Goal: Find specific page/section: Locate a particular part of the current website

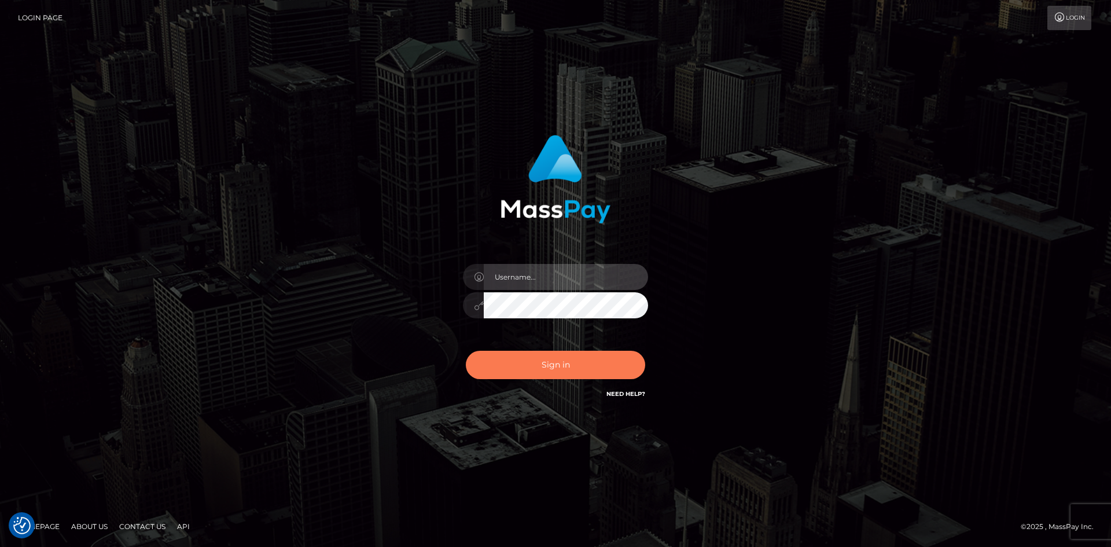
type input "knap.greatlife"
click at [553, 354] on div "Sign in Need Help?" at bounding box center [555, 370] width 203 height 52
click at [557, 362] on button "Sign in" at bounding box center [555, 365] width 179 height 28
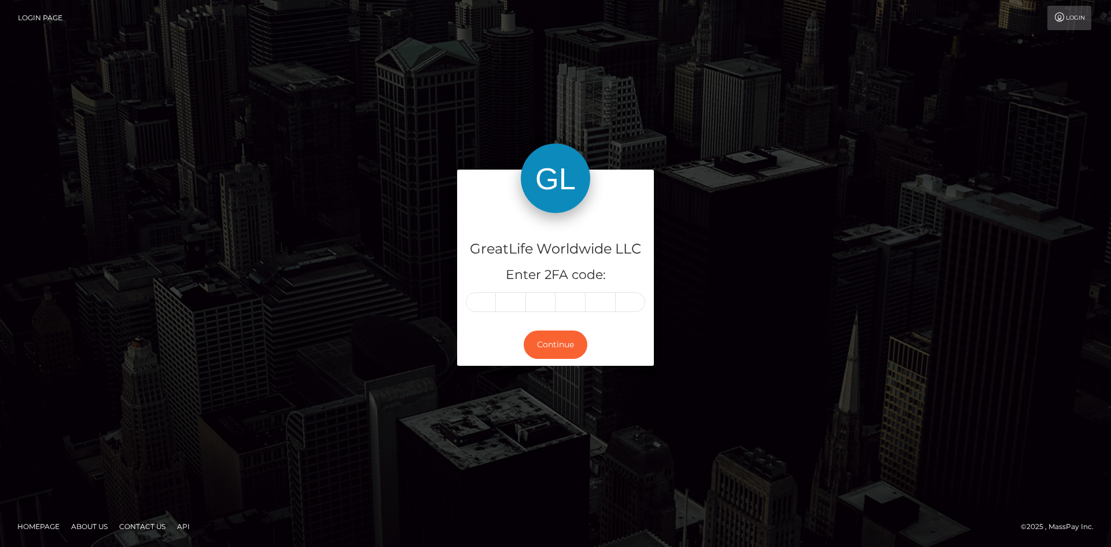
click at [483, 307] on input "text" at bounding box center [481, 302] width 30 height 20
type input "9"
type input "5"
type input "8"
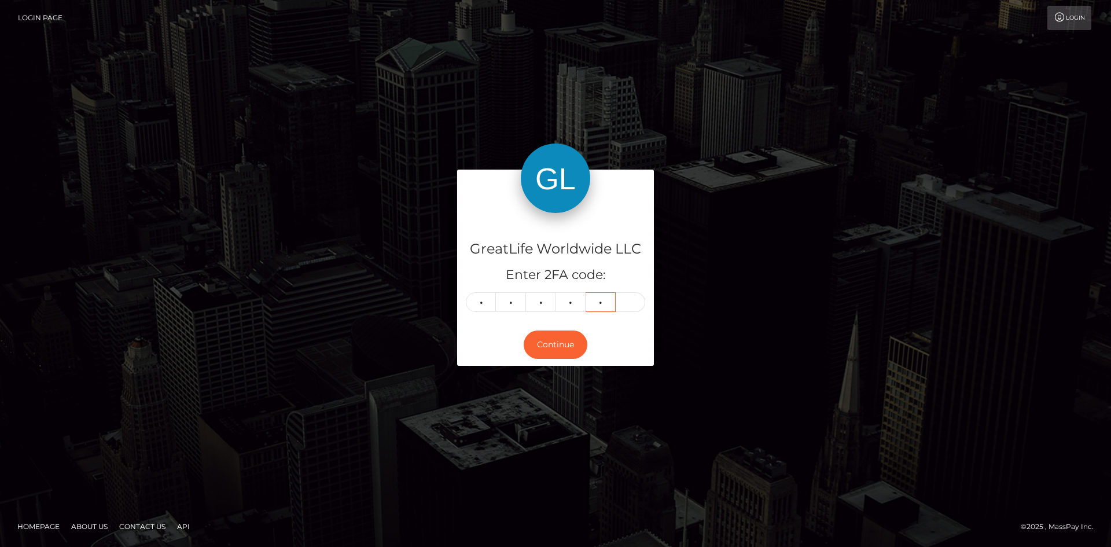
type input "1"
type input "4"
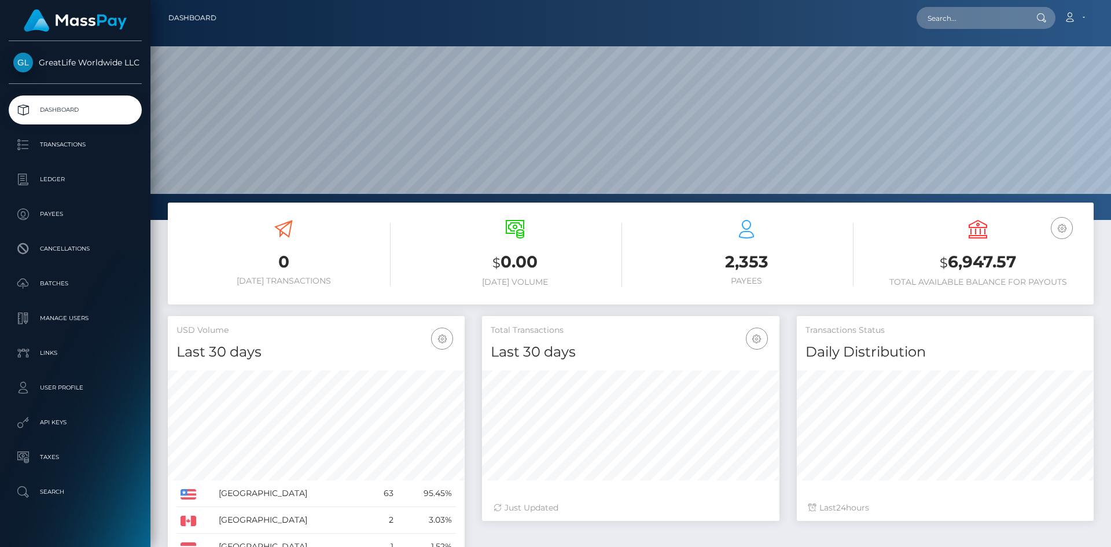
scroll to position [205, 297]
click at [972, 25] on input "text" at bounding box center [971, 18] width 109 height 22
paste input "[PERSON_NAME][EMAIL_ADDRESS][PERSON_NAME][DOMAIN_NAME]"
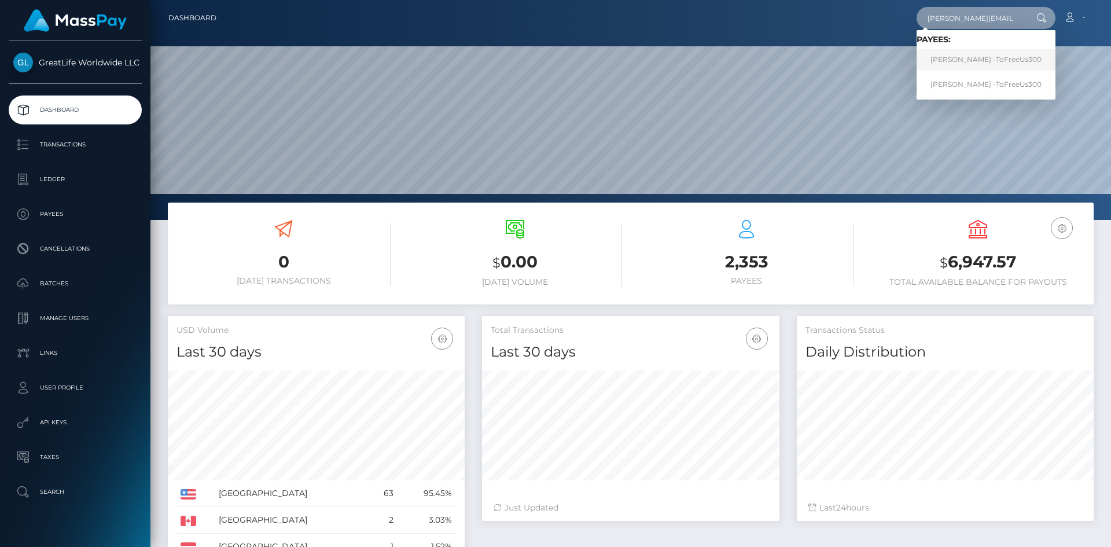
type input "[PERSON_NAME][EMAIL_ADDRESS][PERSON_NAME][DOMAIN_NAME]"
click at [959, 60] on link "Neal Booher -ToFreeUs300" at bounding box center [986, 59] width 139 height 21
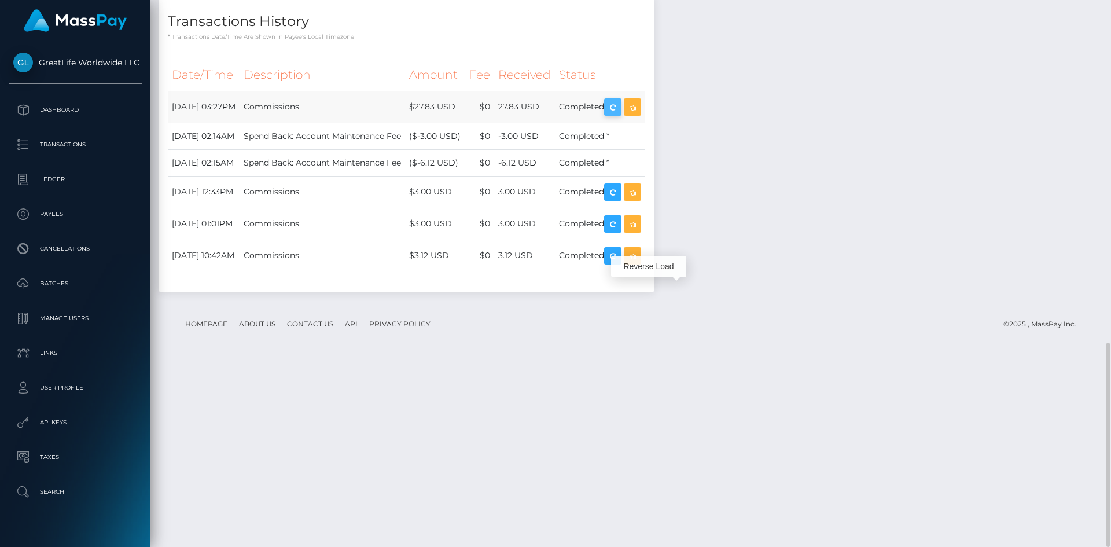
scroll to position [139, 297]
click at [620, 115] on icon "button" at bounding box center [613, 107] width 14 height 14
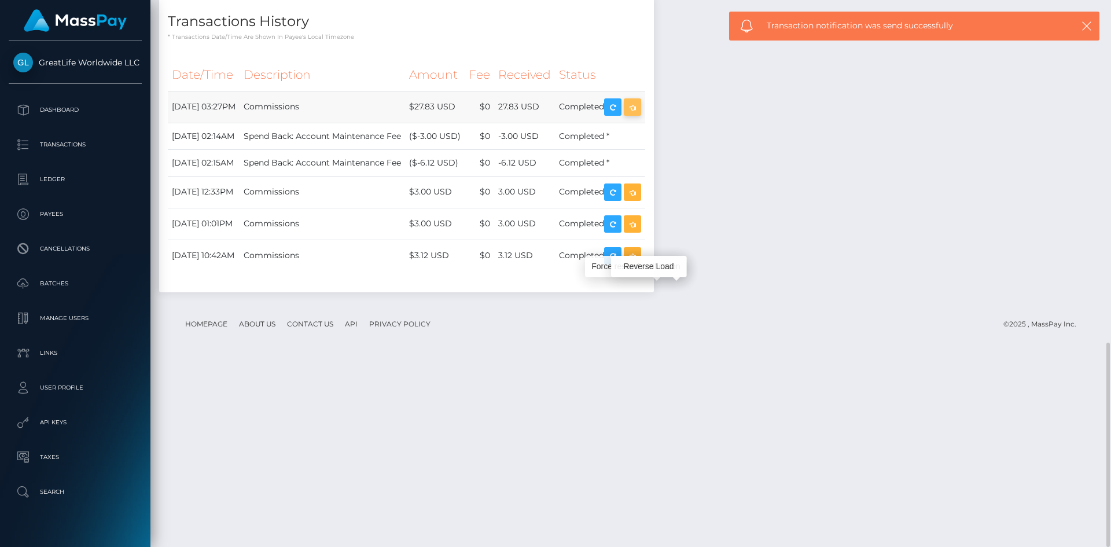
click at [639, 115] on icon "button" at bounding box center [633, 107] width 14 height 14
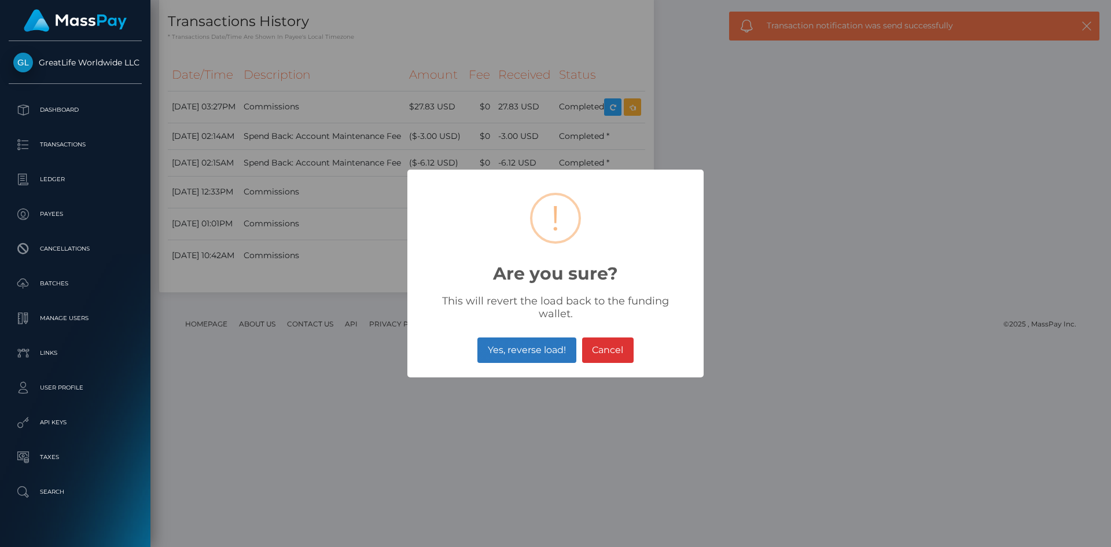
click at [542, 344] on button "Yes, reverse load!" at bounding box center [526, 349] width 98 height 25
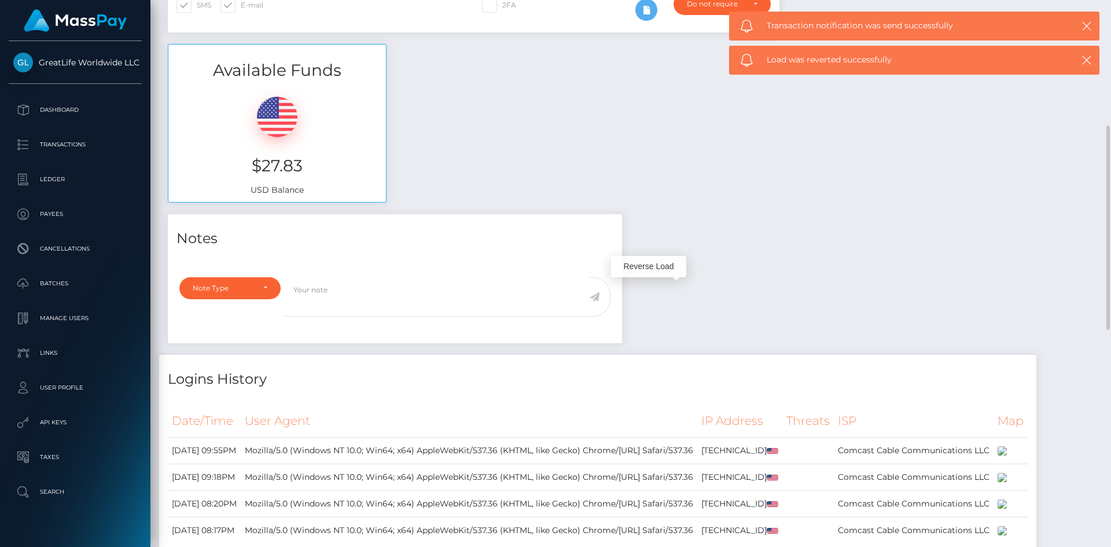
scroll to position [0, 0]
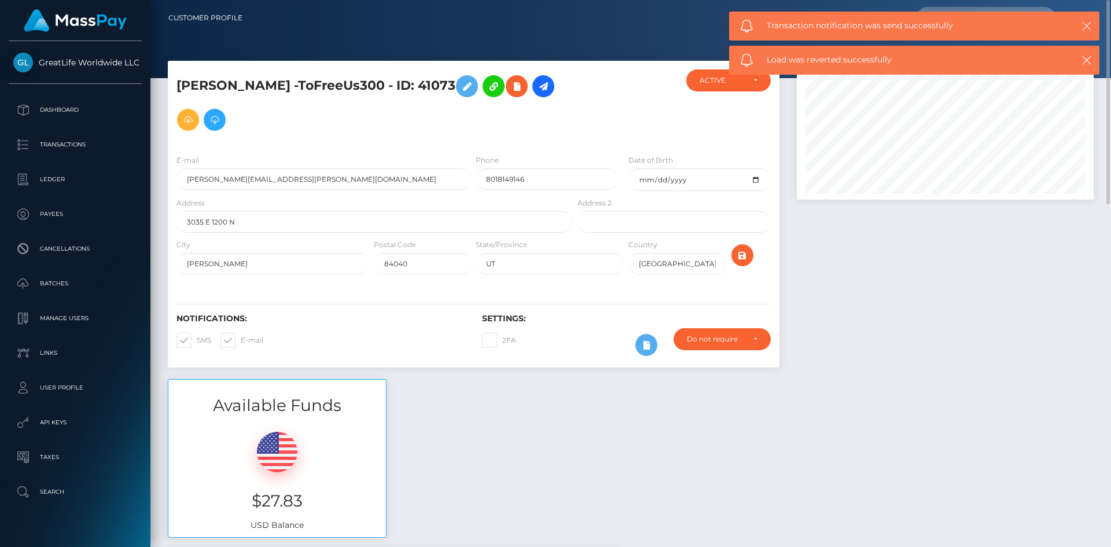
click at [1092, 26] on icon "button" at bounding box center [1087, 26] width 12 height 12
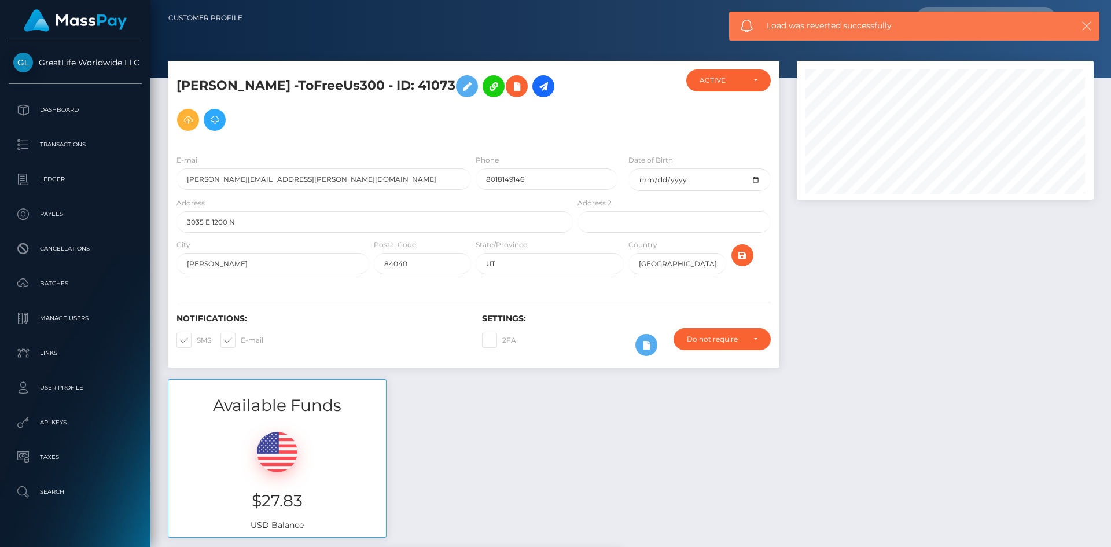
click at [1087, 25] on icon "button" at bounding box center [1087, 26] width 12 height 12
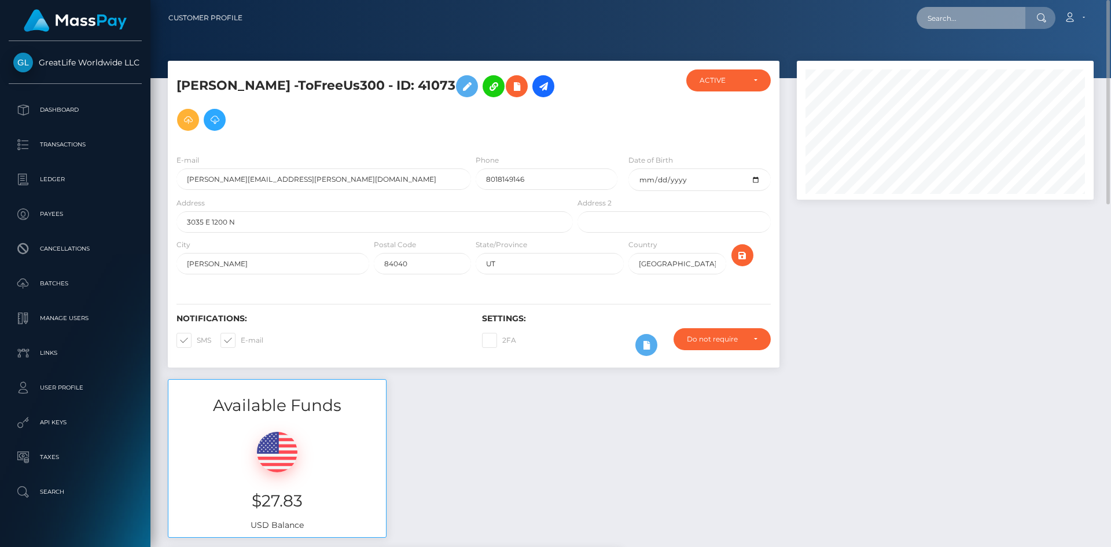
click at [976, 19] on input "text" at bounding box center [971, 18] width 109 height 22
paste input "[PERSON_NAME][EMAIL_ADDRESS][PERSON_NAME][DOMAIN_NAME]"
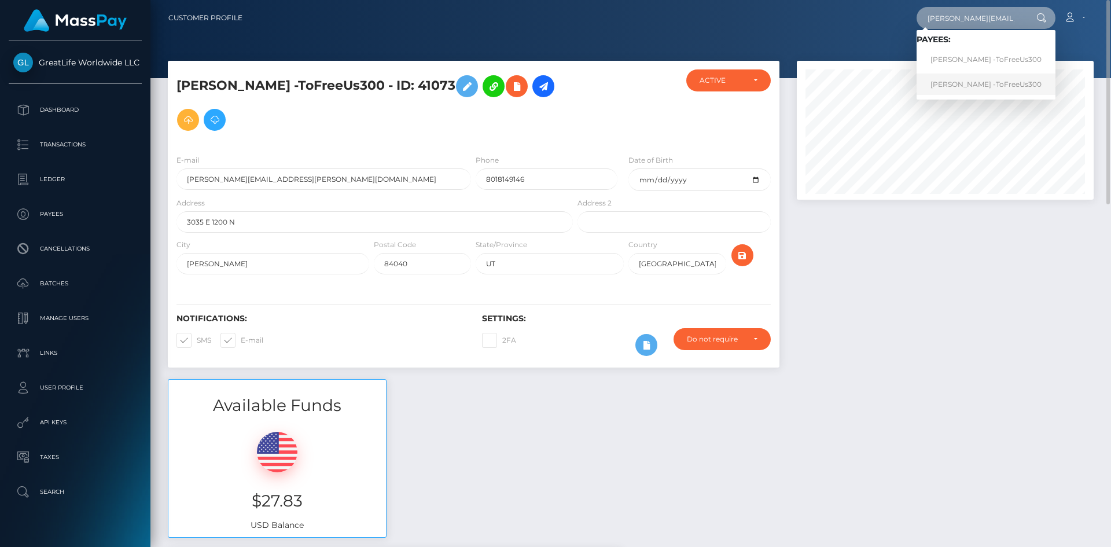
type input "[PERSON_NAME][EMAIL_ADDRESS][PERSON_NAME][DOMAIN_NAME]"
click at [979, 80] on link "Neal Booher -ToFreeUs300" at bounding box center [986, 83] width 139 height 21
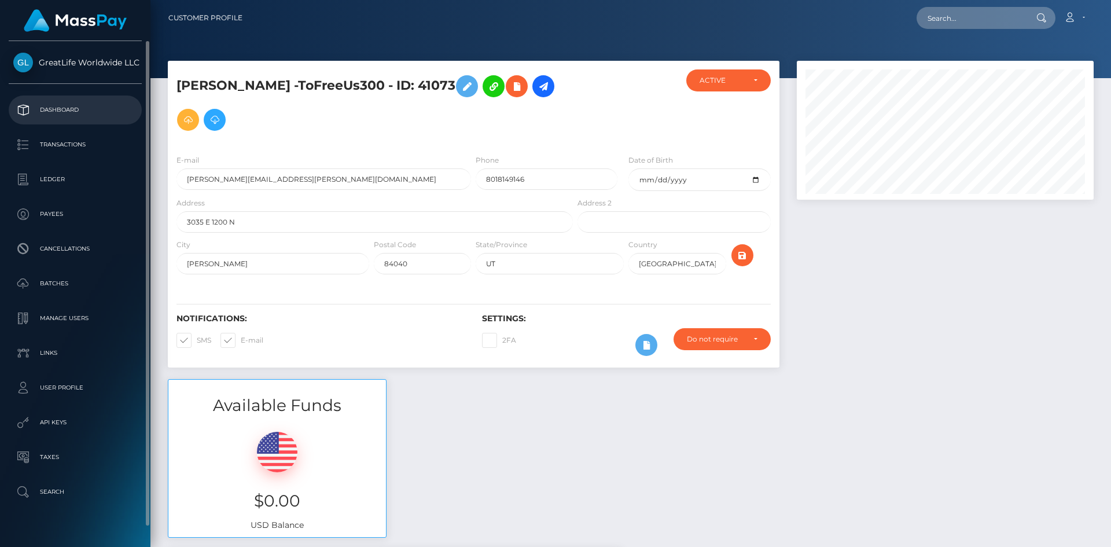
click at [54, 112] on p "Dashboard" at bounding box center [75, 109] width 124 height 17
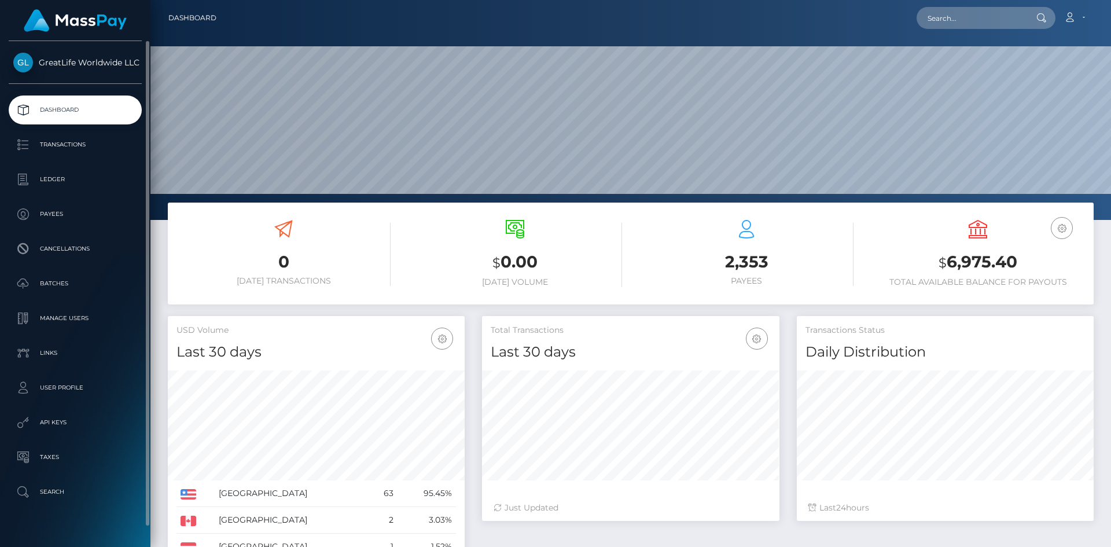
scroll to position [205, 297]
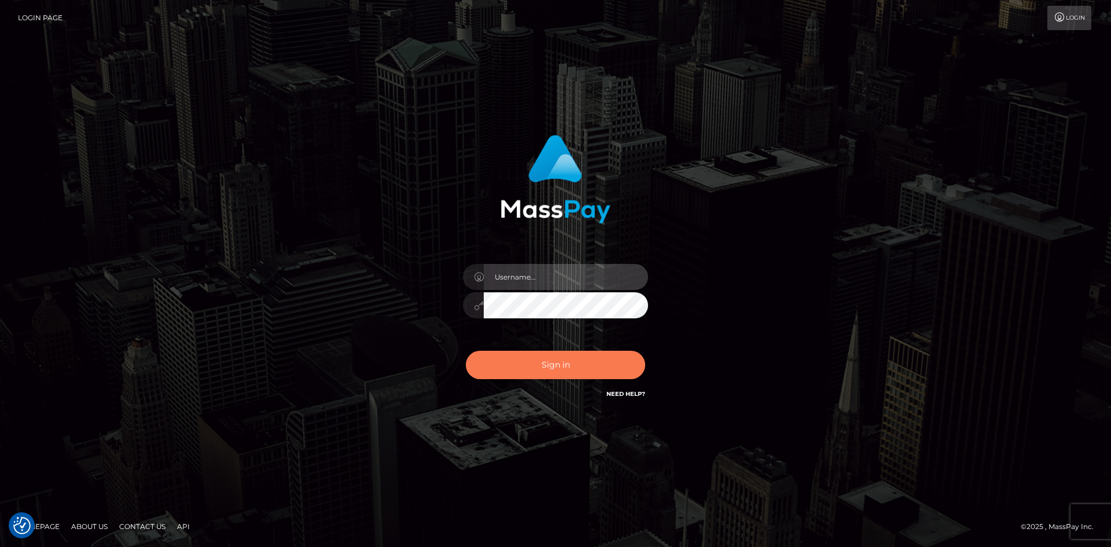
type input "knap.greatlife"
click at [551, 367] on button "Sign in" at bounding box center [555, 365] width 179 height 28
type input "knap.greatlife"
click at [553, 365] on button "Sign in" at bounding box center [555, 365] width 179 height 28
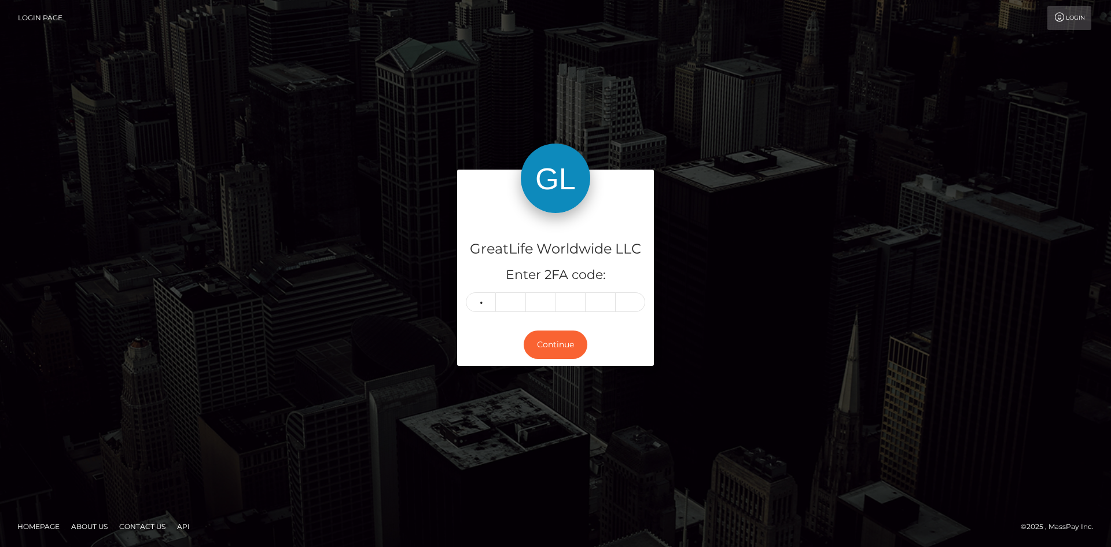
type input "7"
type input "3"
type input "2"
type input "1"
type input "5"
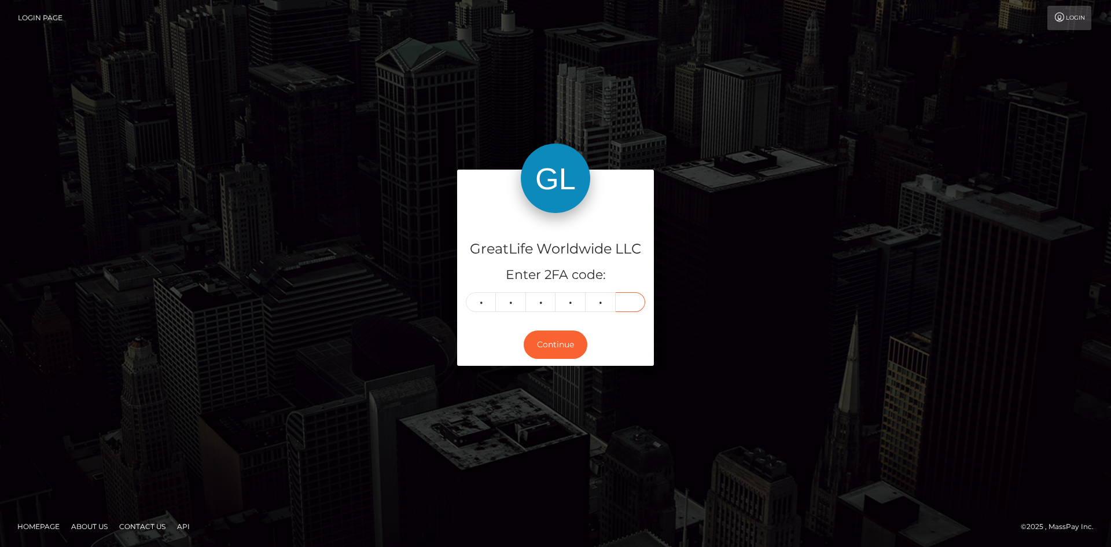
type input "8"
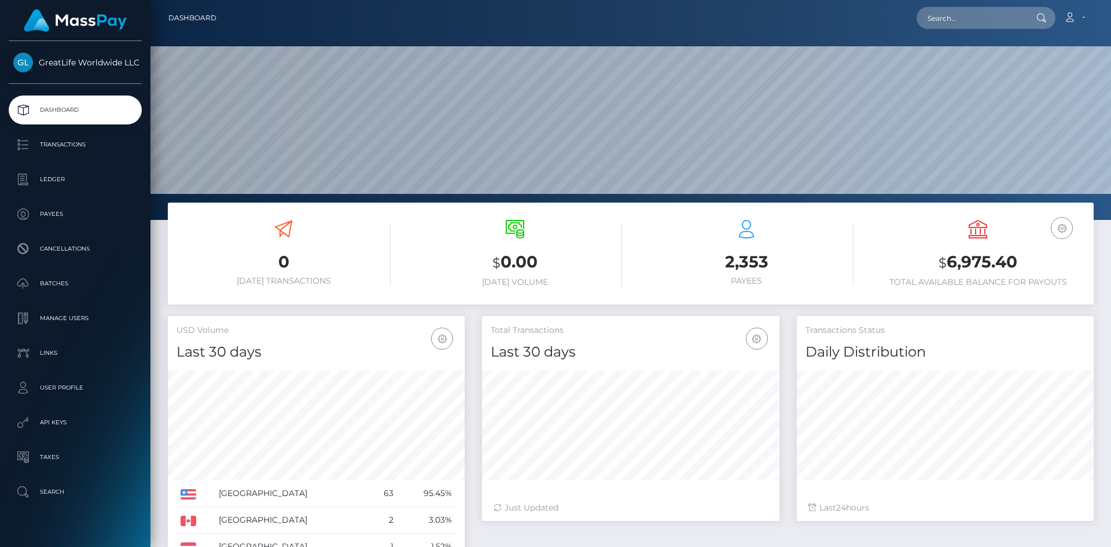
scroll to position [205, 297]
click at [948, 18] on input "text" at bounding box center [971, 18] width 109 height 22
paste input "[PERSON_NAME][EMAIL_ADDRESS][PERSON_NAME][DOMAIN_NAME]"
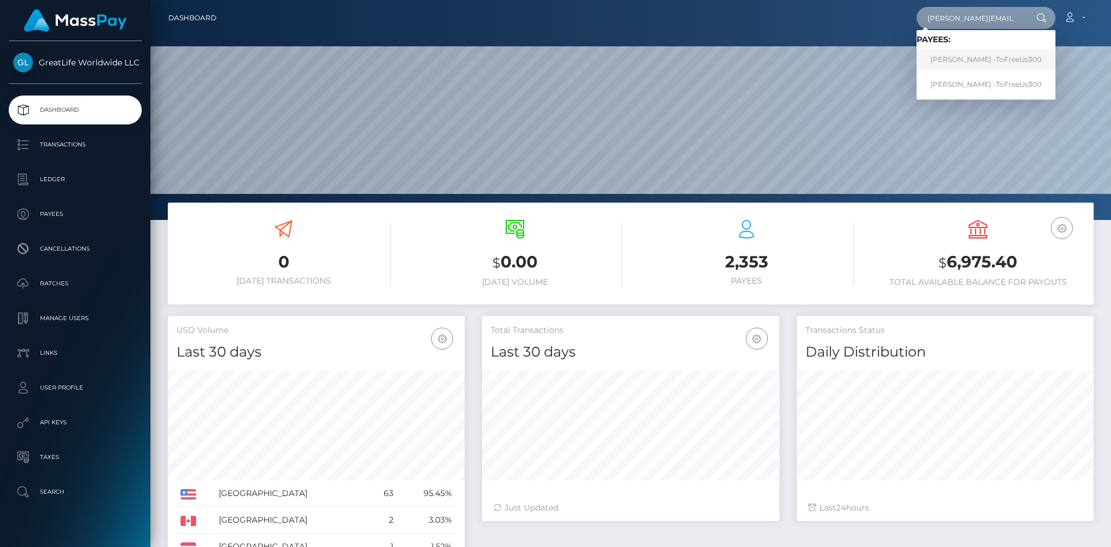
type input "neal.booher@gmail.com"
click at [960, 56] on link "Neal Booher -ToFreeUs300" at bounding box center [986, 59] width 139 height 21
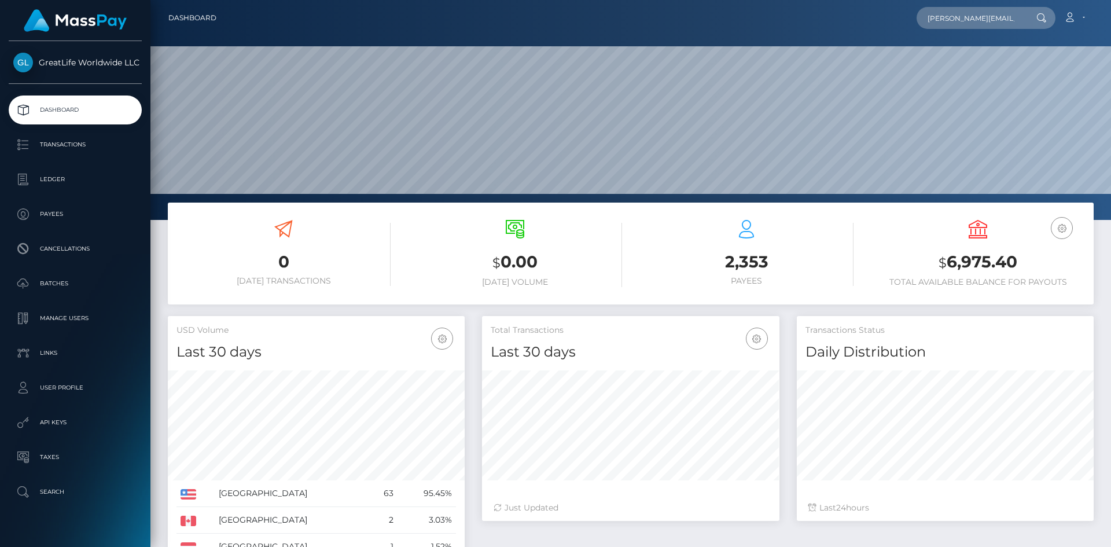
scroll to position [172, 0]
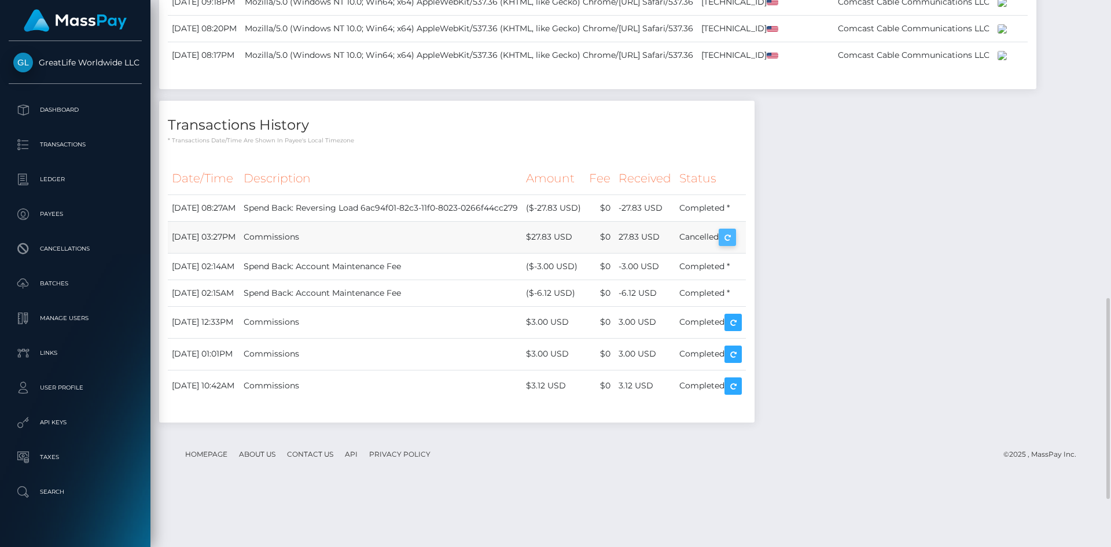
scroll to position [139, 297]
drag, startPoint x: 580, startPoint y: 394, endPoint x: 597, endPoint y: 394, distance: 16.8
click at [585, 221] on td "($-27.83 USD)" at bounding box center [553, 207] width 63 height 27
copy td "27.83"
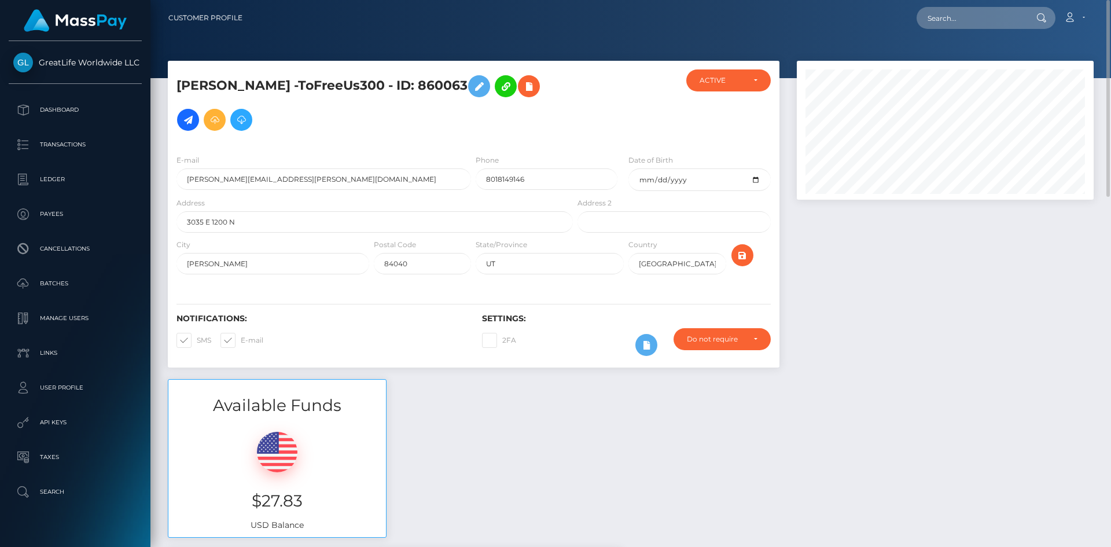
scroll to position [139, 297]
